Goal: Task Accomplishment & Management: Complete application form

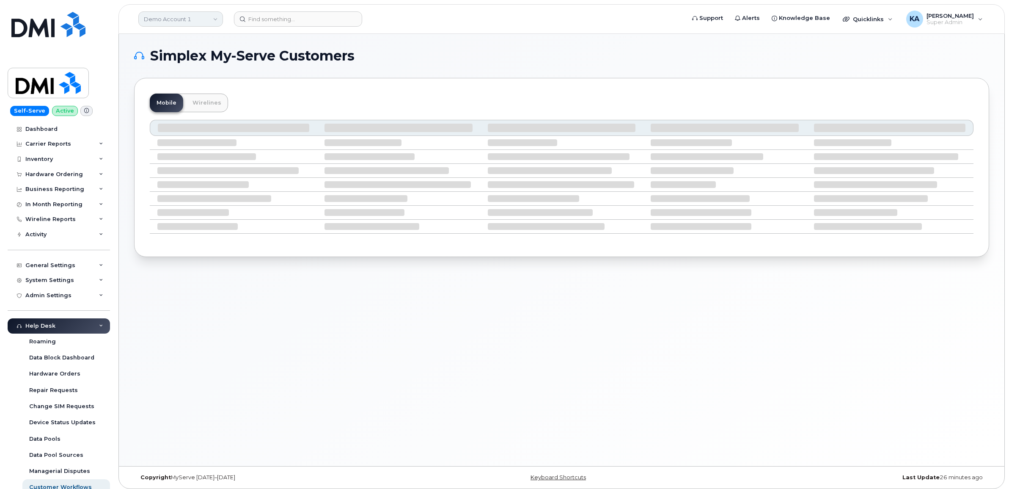
click at [212, 19] on link "Demo Account 1" at bounding box center [180, 18] width 85 height 15
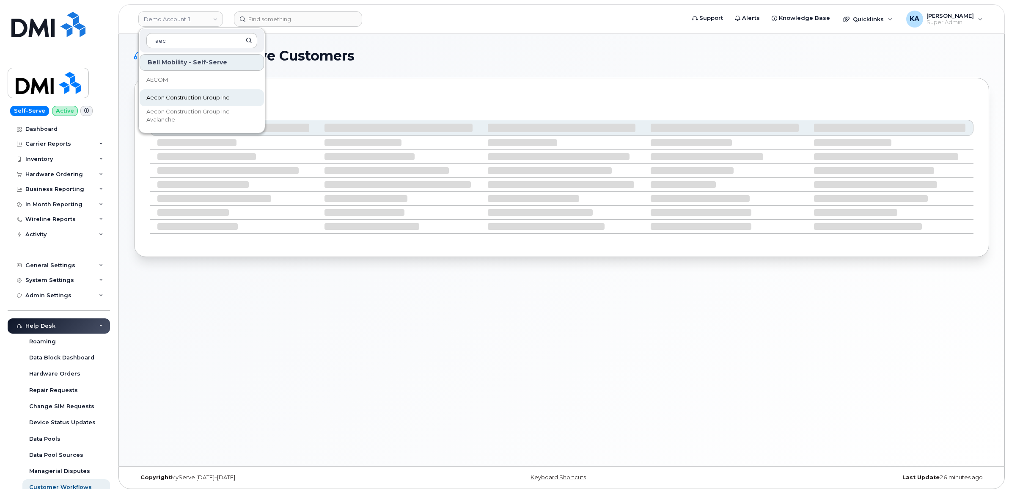
type input "aec"
click at [167, 97] on span "Aecon Construction Group Inc" at bounding box center [187, 98] width 83 height 8
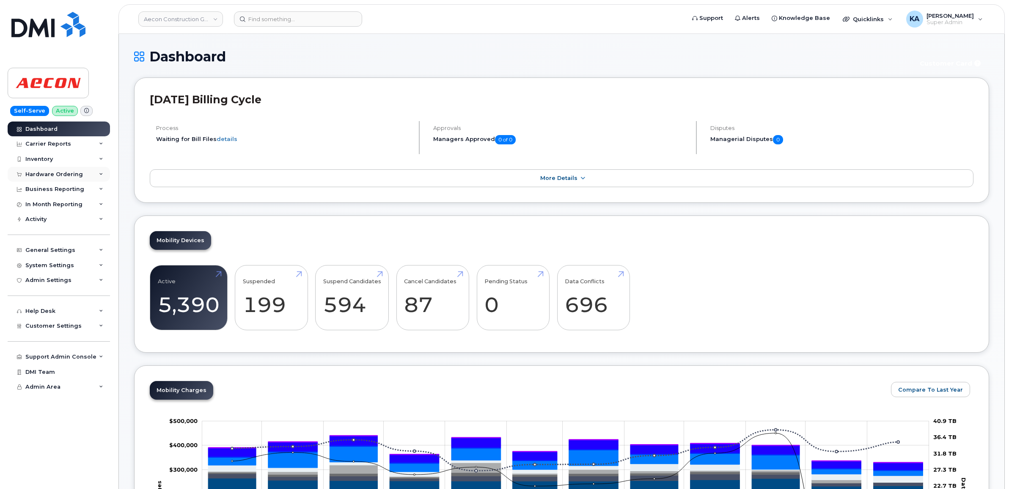
click at [76, 174] on div "Hardware Ordering" at bounding box center [54, 174] width 58 height 7
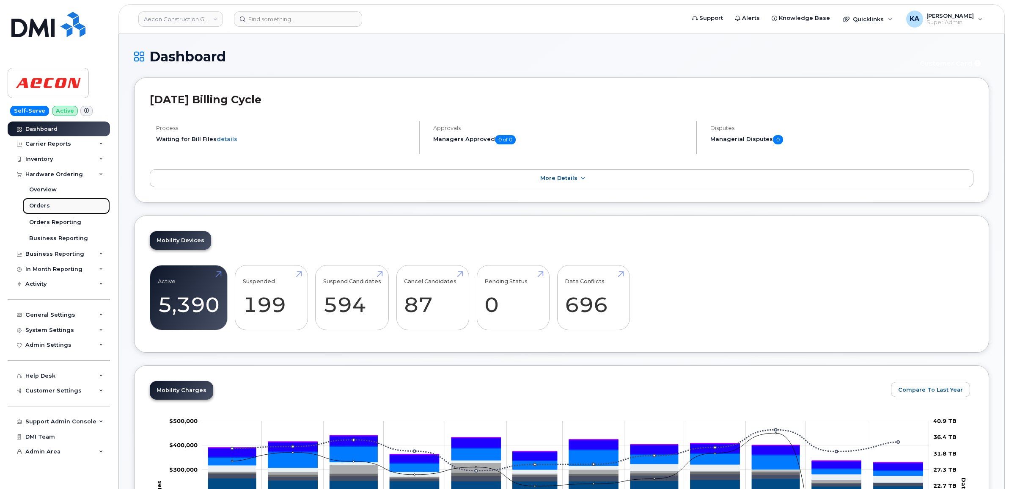
click at [37, 204] on div "Orders" at bounding box center [39, 206] width 21 height 8
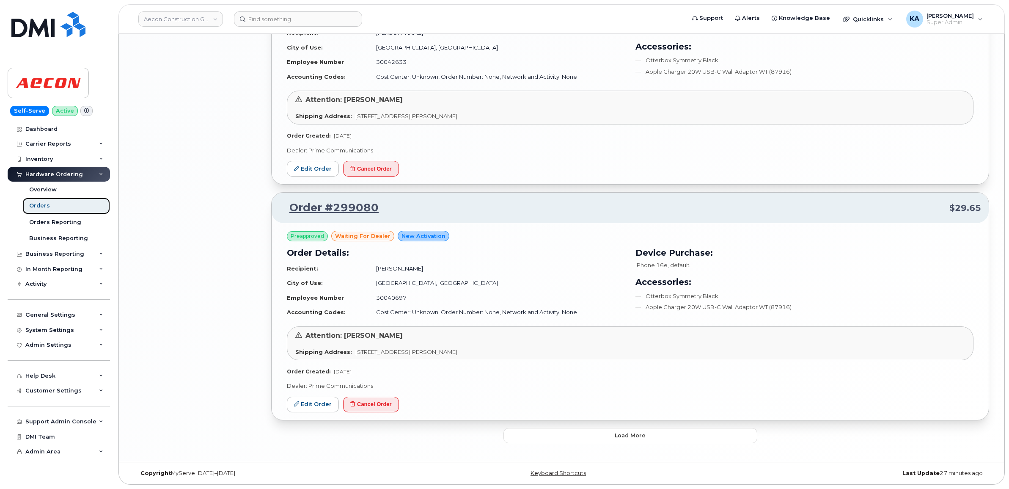
scroll to position [1579, 0]
click at [572, 437] on button "Load more" at bounding box center [631, 435] width 254 height 15
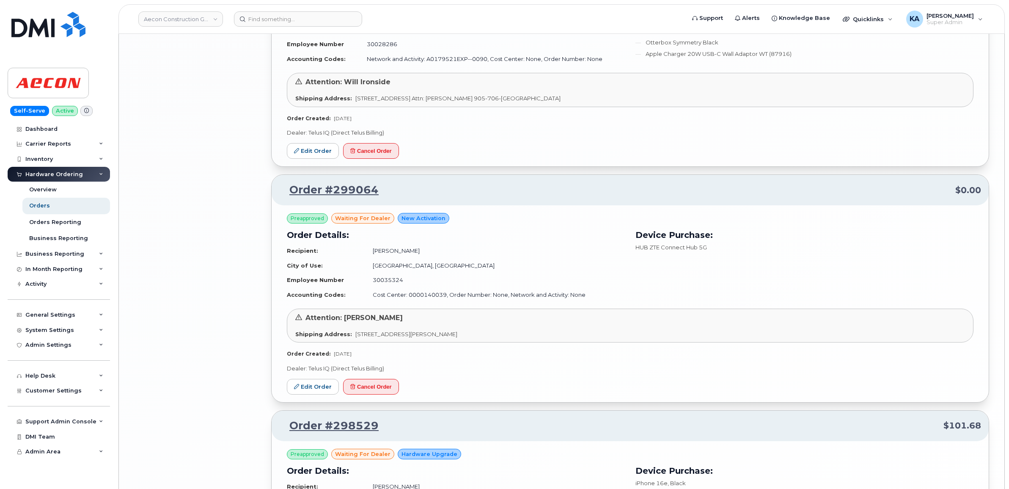
scroll to position [2319, 0]
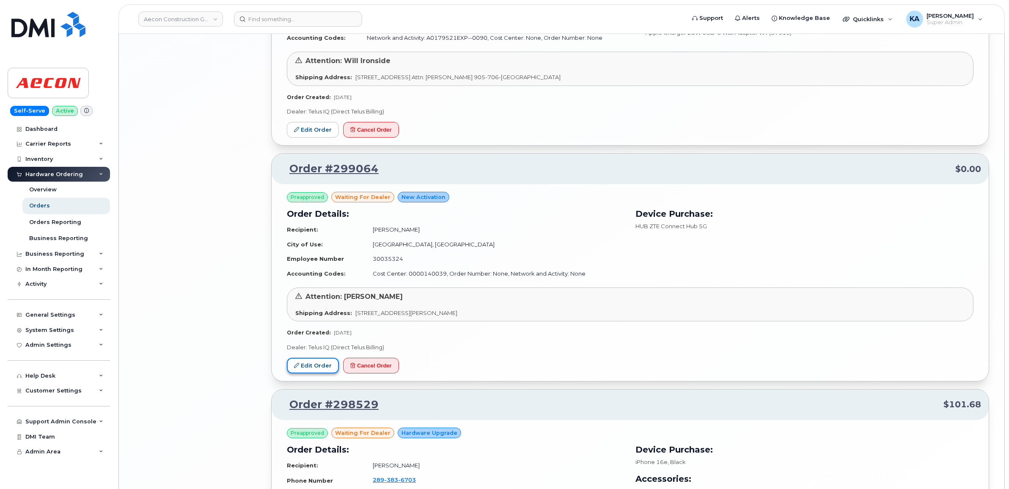
click at [321, 370] on link "Edit Order" at bounding box center [313, 366] width 52 height 16
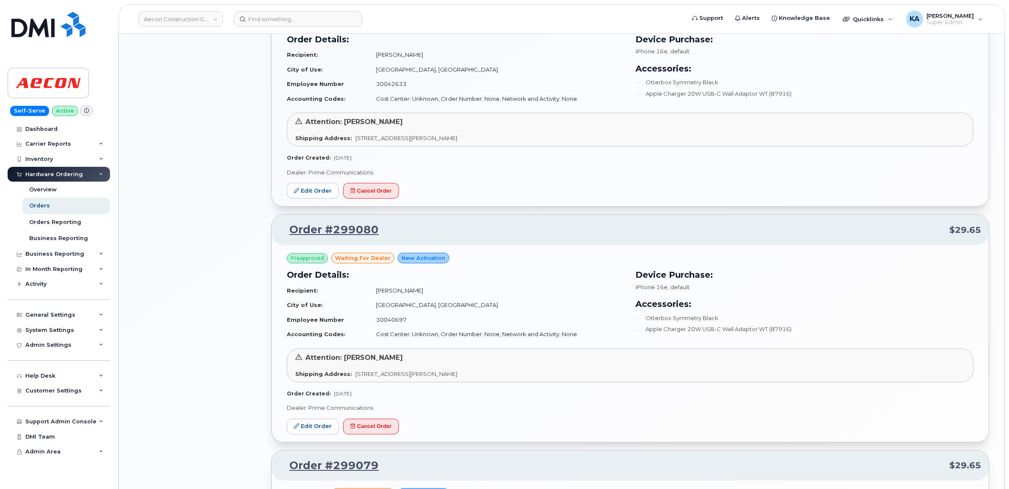
scroll to position [1685, 0]
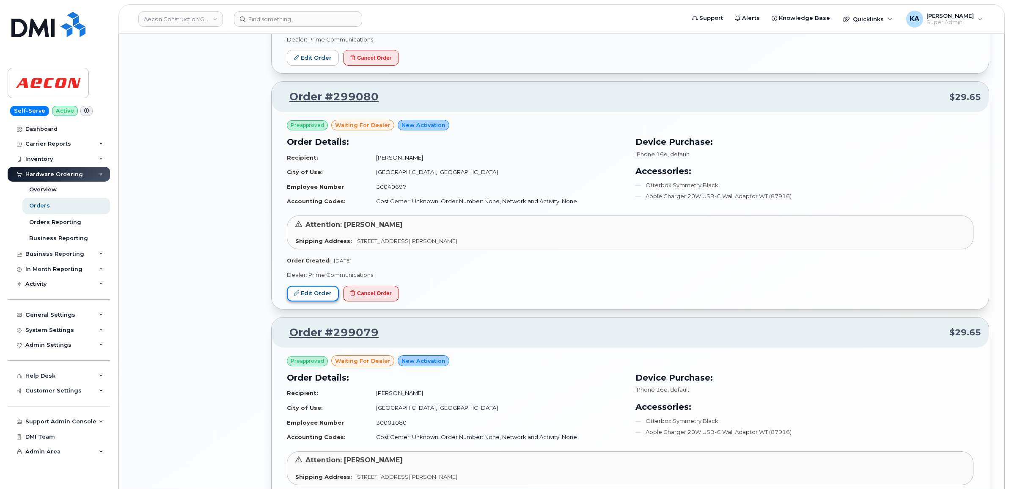
click at [312, 298] on link "Edit Order" at bounding box center [313, 294] width 52 height 16
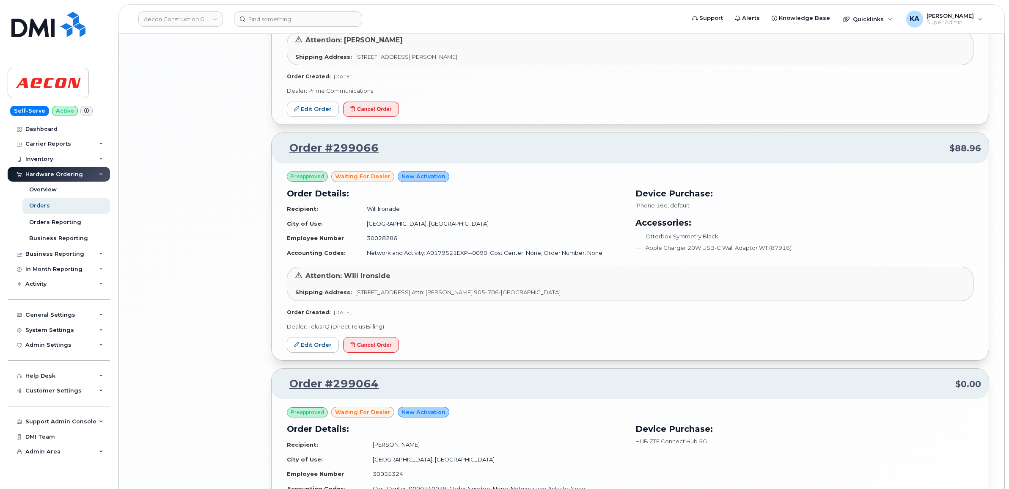
scroll to position [2169, 0]
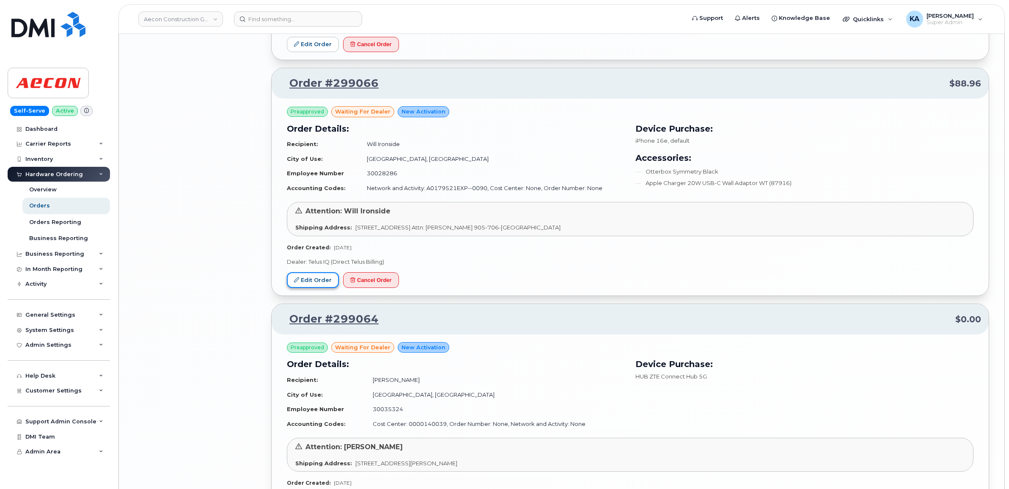
click at [312, 283] on link "Edit Order" at bounding box center [313, 280] width 52 height 16
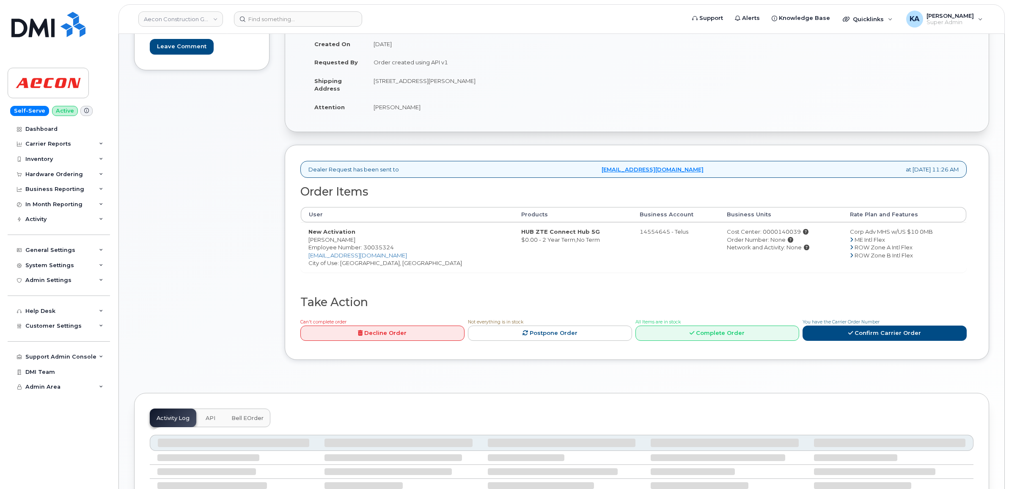
scroll to position [159, 0]
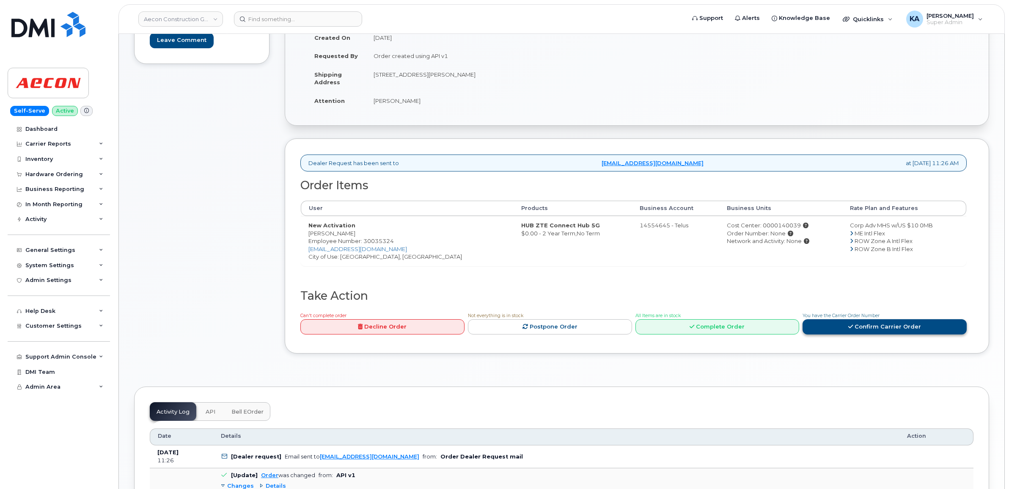
click at [818, 319] on link "Confirm Carrier Order" at bounding box center [885, 327] width 164 height 16
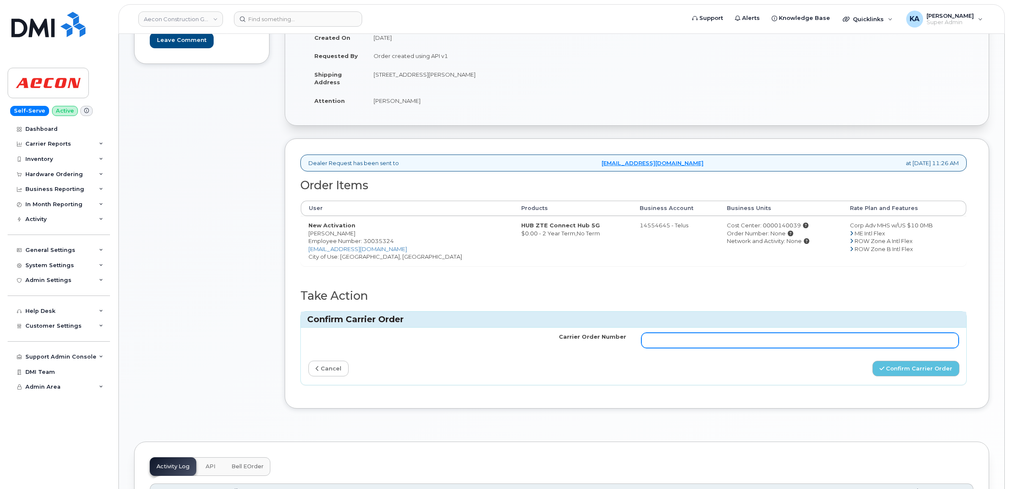
click at [689, 333] on input "Carrier Order Number" at bounding box center [801, 340] width 318 height 15
paste input "TL60022046"
type input "TL60022046"
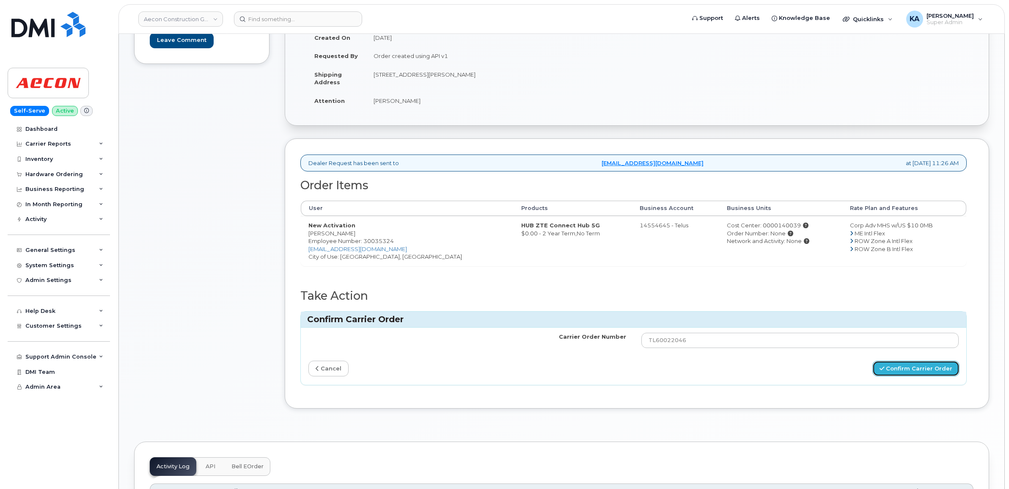
click at [894, 363] on button "Confirm Carrier Order" at bounding box center [916, 369] width 87 height 16
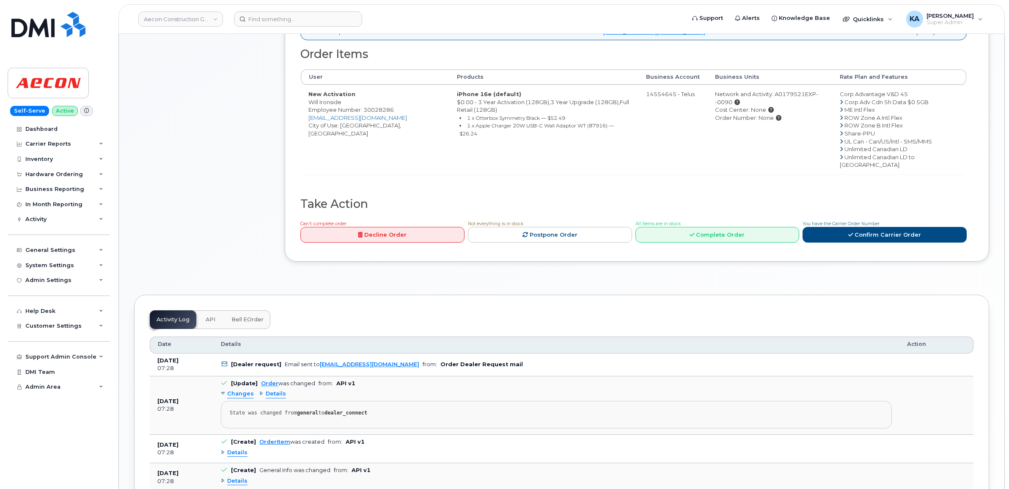
scroll to position [64, 0]
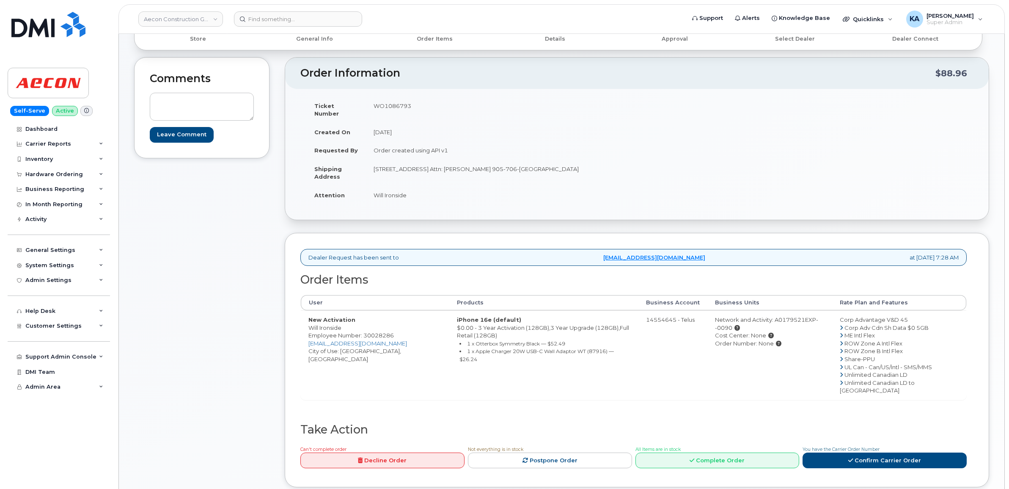
drag, startPoint x: 307, startPoint y: 322, endPoint x: 344, endPoint y: 323, distance: 36.8
click at [344, 323] on td "New Activation Will Ironside Employee Number: 30028286 [EMAIL_ADDRESS][DOMAIN_N…" at bounding box center [375, 354] width 149 height 89
drag, startPoint x: 344, startPoint y: 322, endPoint x: 337, endPoint y: 320, distance: 7.2
copy td "Will Ironside"
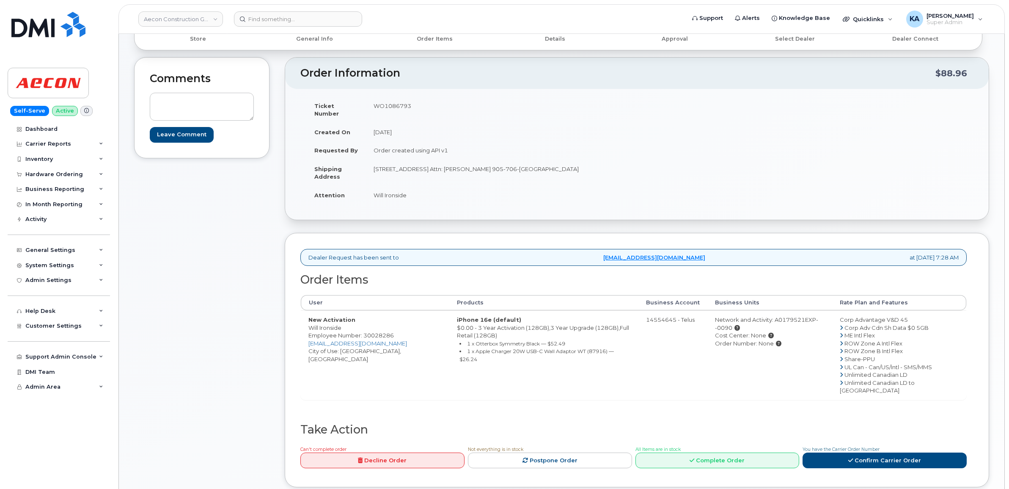
drag, startPoint x: 364, startPoint y: 105, endPoint x: 413, endPoint y: 108, distance: 48.8
click at [413, 108] on tr "Ticket Number WO1086793" at bounding box center [469, 110] width 324 height 26
drag, startPoint x: 413, startPoint y: 108, endPoint x: 408, endPoint y: 107, distance: 5.6
copy tr "WO1086793"
drag, startPoint x: 305, startPoint y: 320, endPoint x: 343, endPoint y: 323, distance: 37.8
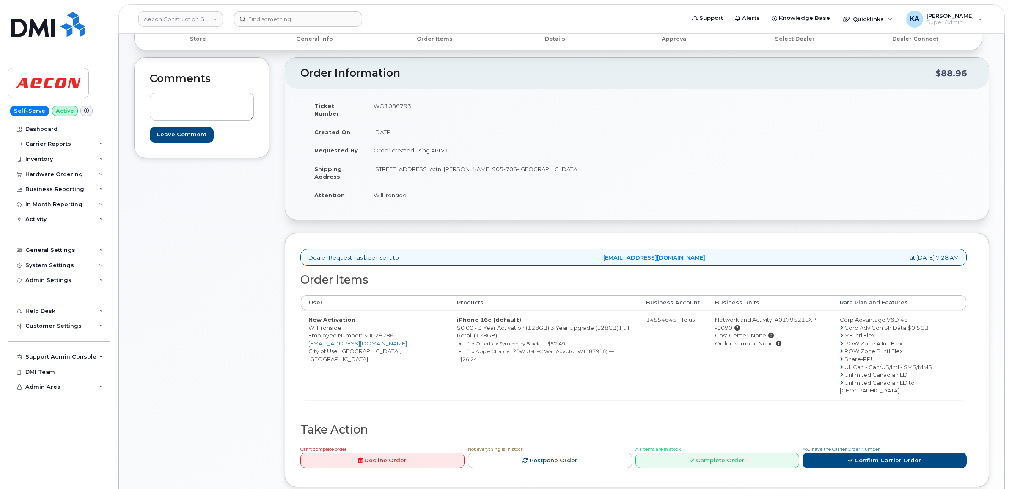
click at [344, 324] on td "New Activation Will Ironside Employee Number: 30028286 [EMAIL_ADDRESS][DOMAIN_N…" at bounding box center [375, 354] width 149 height 89
drag, startPoint x: 343, startPoint y: 323, endPoint x: 335, endPoint y: 320, distance: 8.3
copy td "Will Ironside"
drag, startPoint x: 369, startPoint y: 162, endPoint x: 422, endPoint y: 168, distance: 52.9
click at [422, 168] on td "[STREET_ADDRESS] Attn: [PERSON_NAME] 905-706-[GEOGRAPHIC_DATA]" at bounding box center [498, 173] width 265 height 26
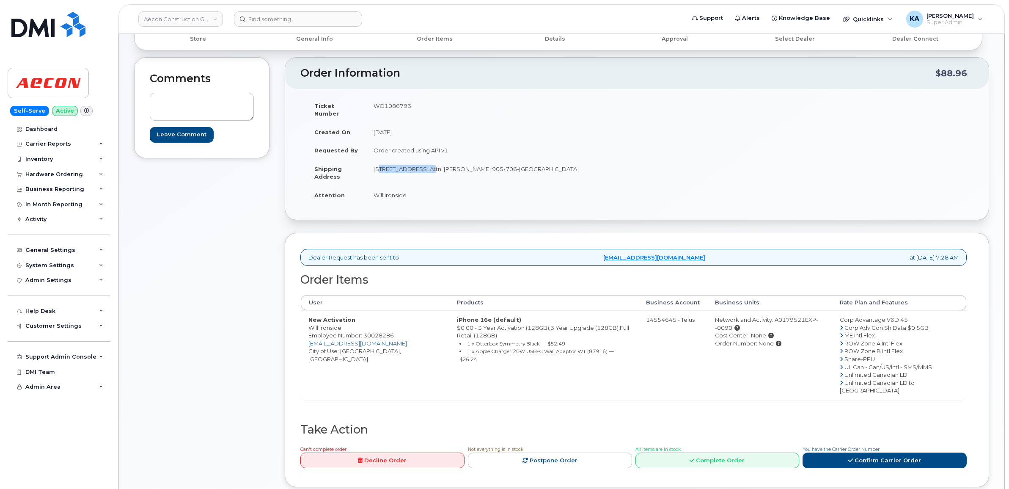
drag, startPoint x: 422, startPoint y: 168, endPoint x: 414, endPoint y: 163, distance: 9.7
copy td "[STREET_ADDRESS]"
drag, startPoint x: 521, startPoint y: 163, endPoint x: 541, endPoint y: 168, distance: 20.9
click at [541, 168] on td "[STREET_ADDRESS] Attn: [PERSON_NAME] 905-706-[GEOGRAPHIC_DATA]" at bounding box center [498, 173] width 265 height 26
drag, startPoint x: 541, startPoint y: 168, endPoint x: 538, endPoint y: 164, distance: 5.5
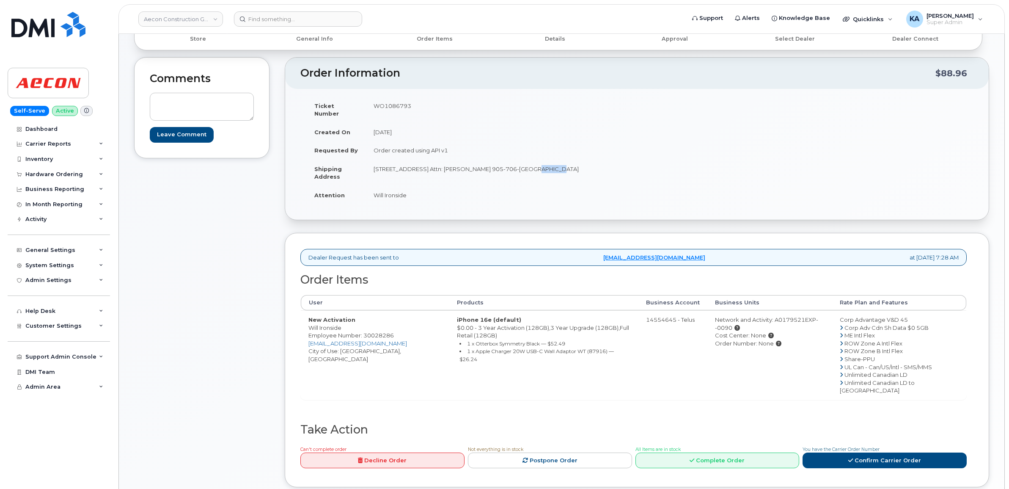
copy td "Whitby"
drag, startPoint x: 554, startPoint y: 162, endPoint x: 580, endPoint y: 163, distance: 26.3
click at [580, 163] on td "[STREET_ADDRESS] Attn: [PERSON_NAME] 905-706-[GEOGRAPHIC_DATA]" at bounding box center [498, 173] width 265 height 26
copy td "L1N7N5"
drag, startPoint x: 438, startPoint y: 163, endPoint x: 519, endPoint y: 165, distance: 80.9
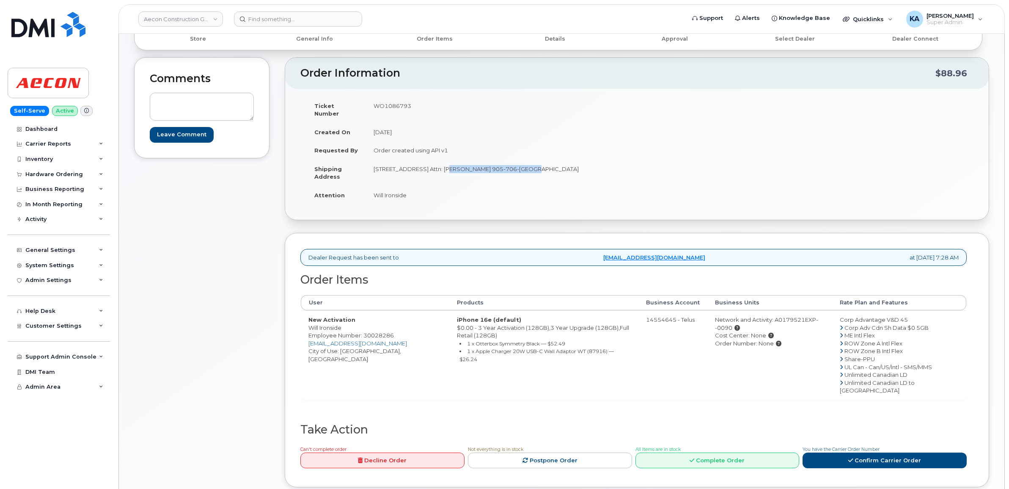
click at [519, 165] on td "[STREET_ADDRESS] Attn: [PERSON_NAME] 905-706-[GEOGRAPHIC_DATA]" at bounding box center [498, 173] width 265 height 26
drag, startPoint x: 519, startPoint y: 165, endPoint x: 508, endPoint y: 161, distance: 11.4
copy td "[PERSON_NAME] [PHONE_NUMBER]"
click at [833, 452] on link "Confirm Carrier Order" at bounding box center [885, 460] width 164 height 16
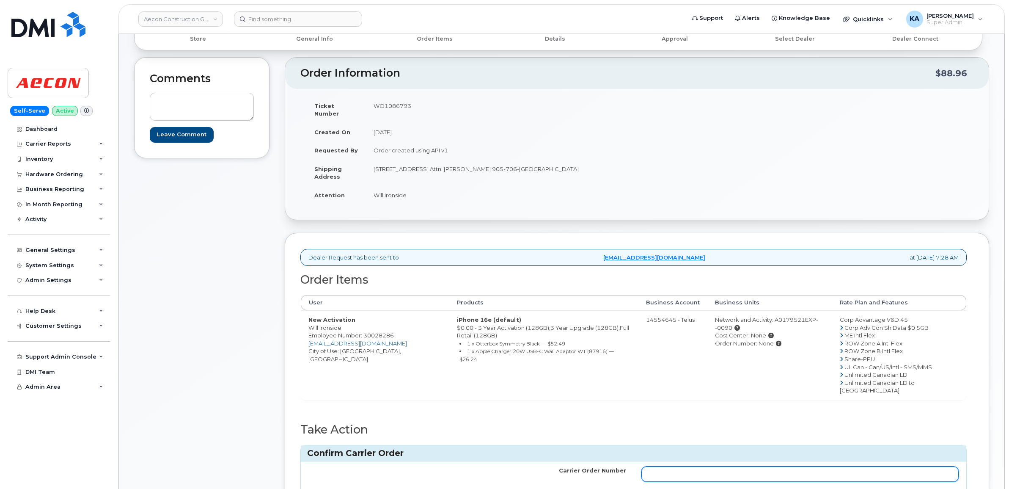
click at [673, 466] on input "Carrier Order Number" at bounding box center [801, 473] width 318 height 15
paste input "TL60022052"
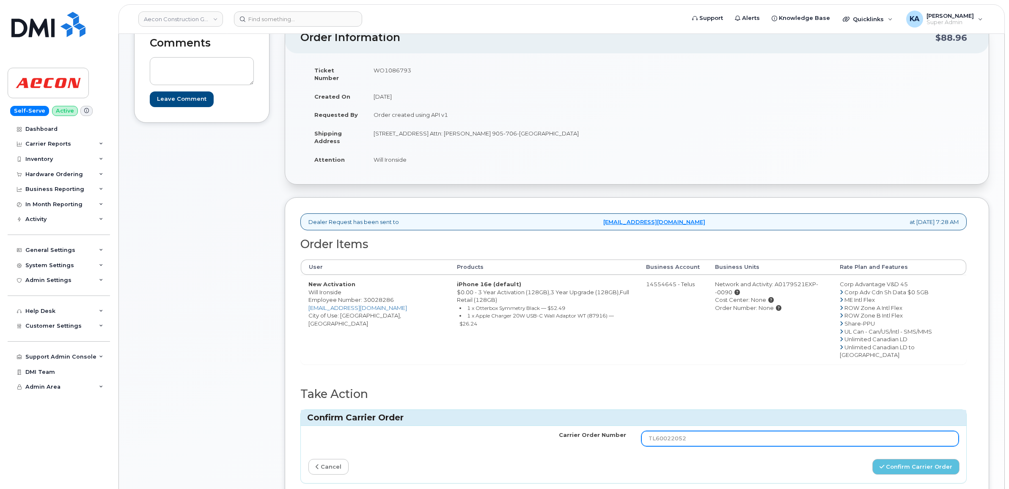
scroll to position [117, 0]
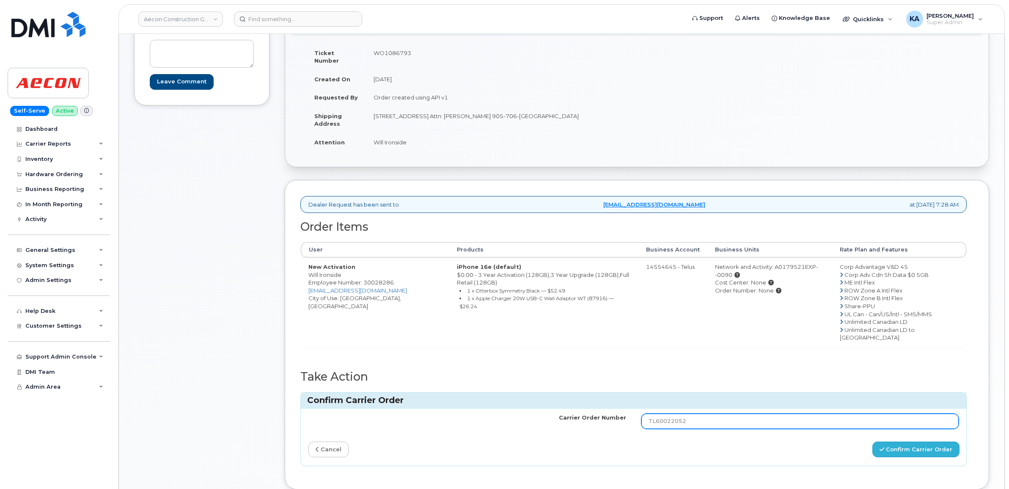
type input "TL60022052"
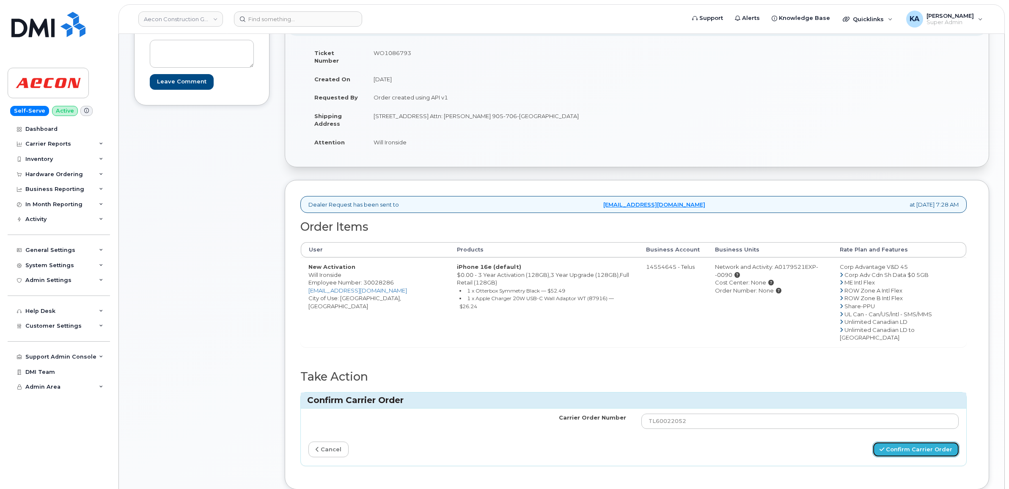
click at [890, 441] on button "Confirm Carrier Order" at bounding box center [916, 449] width 87 height 16
